Goal: Transaction & Acquisition: Obtain resource

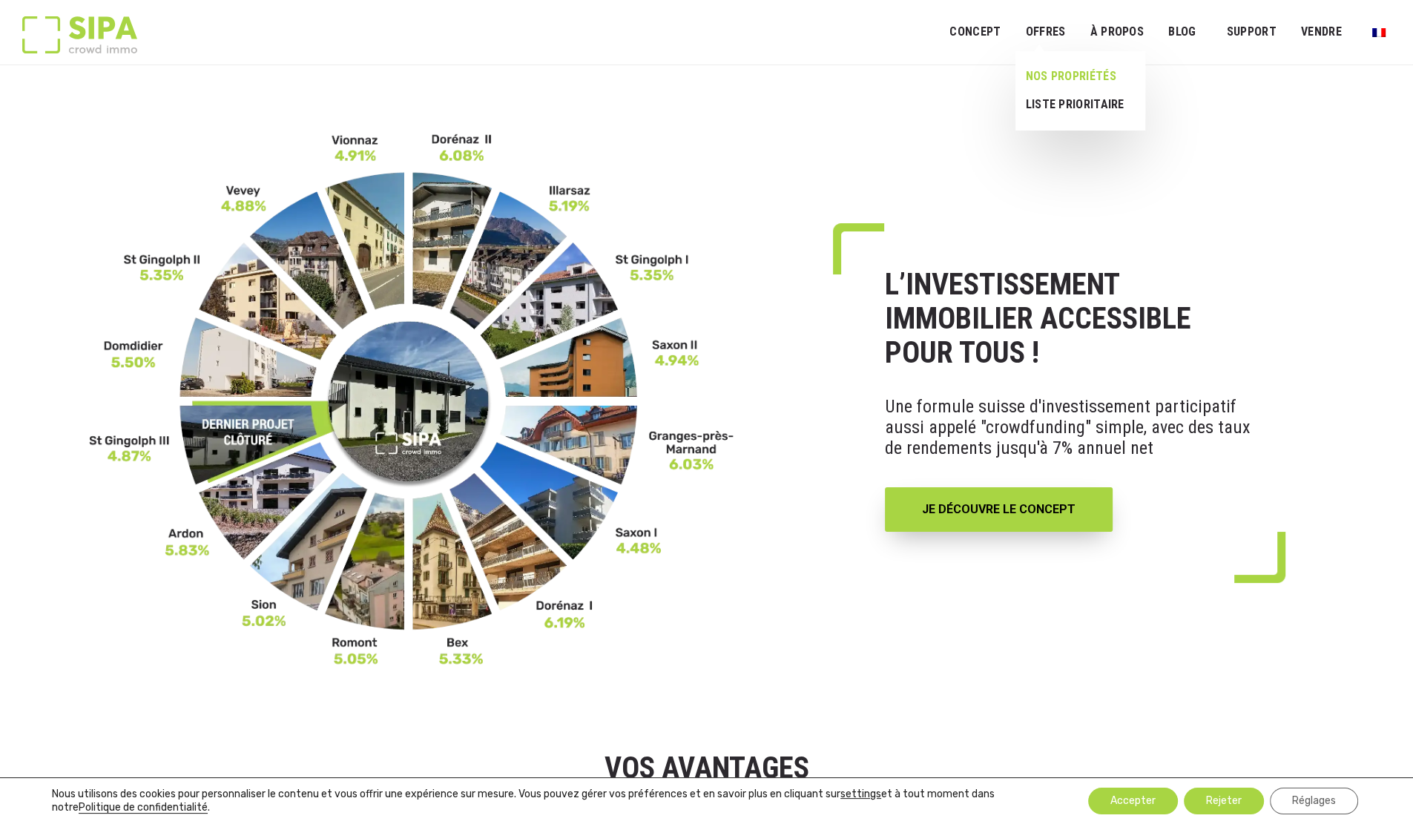
click at [1046, 74] on link "NOS PROPRIÉTÉS" at bounding box center [1074, 76] width 118 height 28
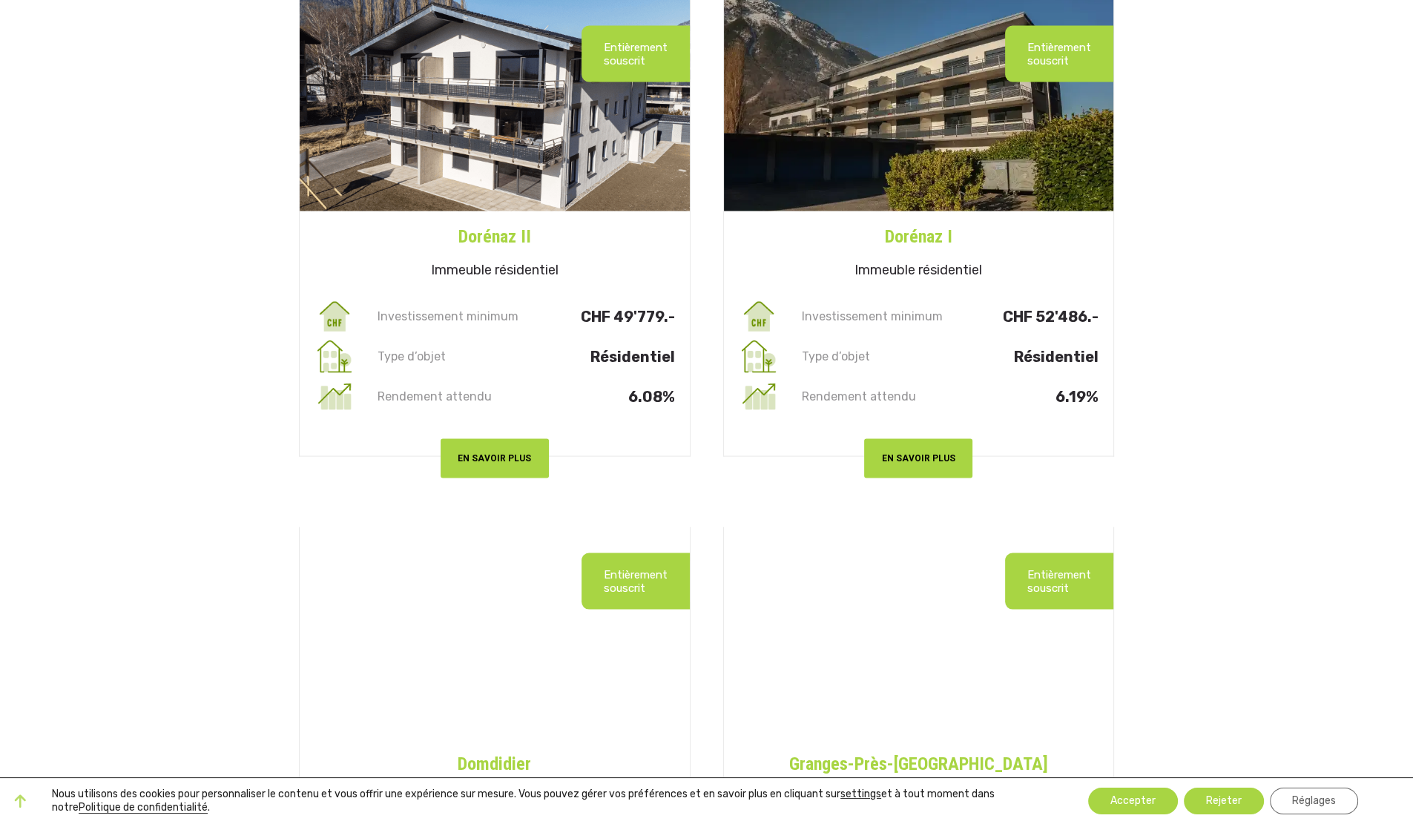
scroll to position [3623, 0]
